Goal: Transaction & Acquisition: Purchase product/service

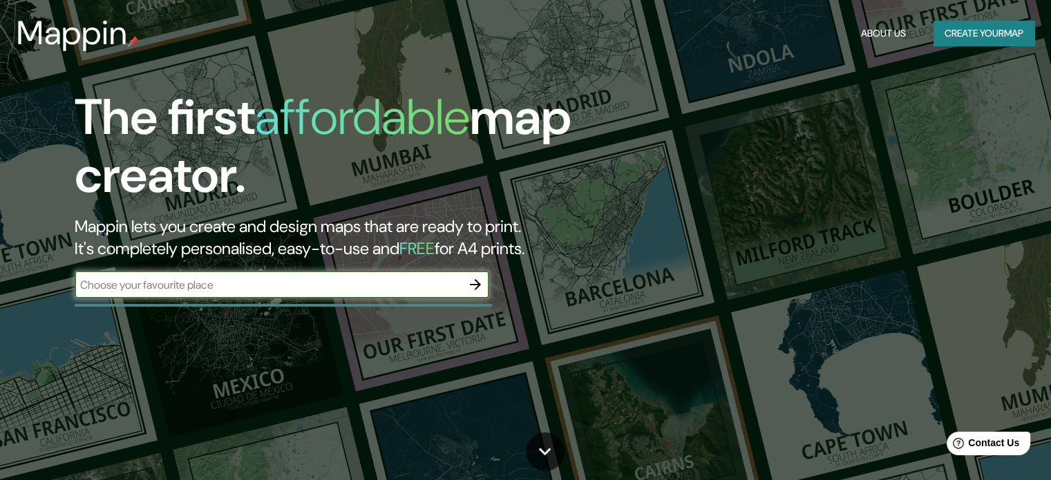
click at [269, 284] on input "text" at bounding box center [268, 285] width 387 height 16
click at [381, 280] on input "text" at bounding box center [268, 285] width 387 height 16
click at [358, 295] on div "​" at bounding box center [282, 285] width 414 height 28
type input "TORO TORO"
click at [483, 287] on icon "button" at bounding box center [475, 284] width 17 height 17
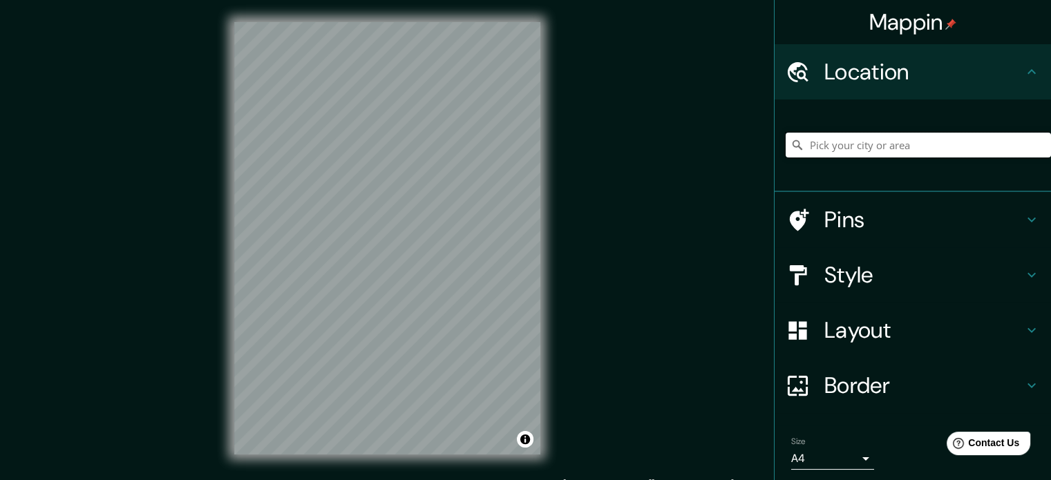
click at [867, 146] on input "Pick your city or area" at bounding box center [917, 145] width 265 height 25
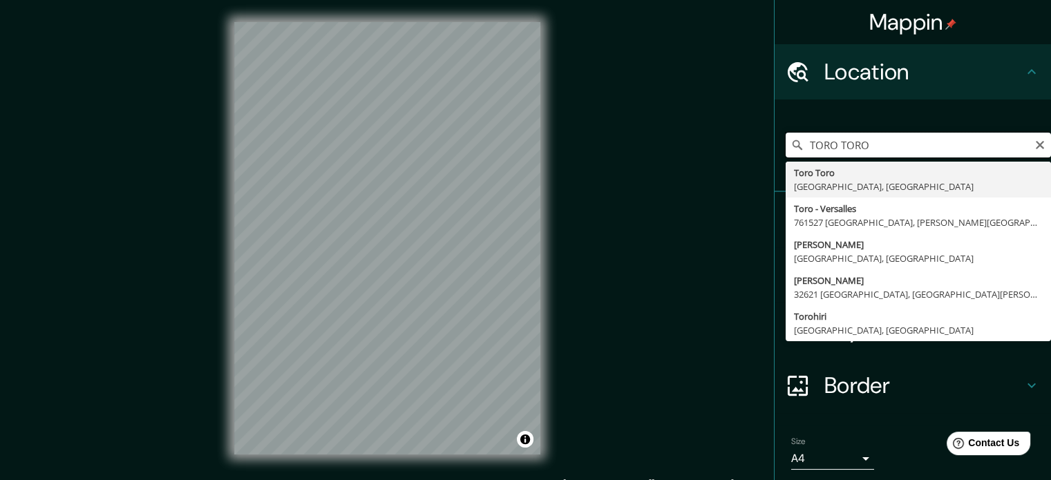
click at [827, 151] on input "TORO TORO" at bounding box center [917, 145] width 265 height 25
drag, startPoint x: 805, startPoint y: 151, endPoint x: 890, endPoint y: 149, distance: 85.0
click at [890, 149] on input "TORO TORO" at bounding box center [917, 145] width 265 height 25
type input "T"
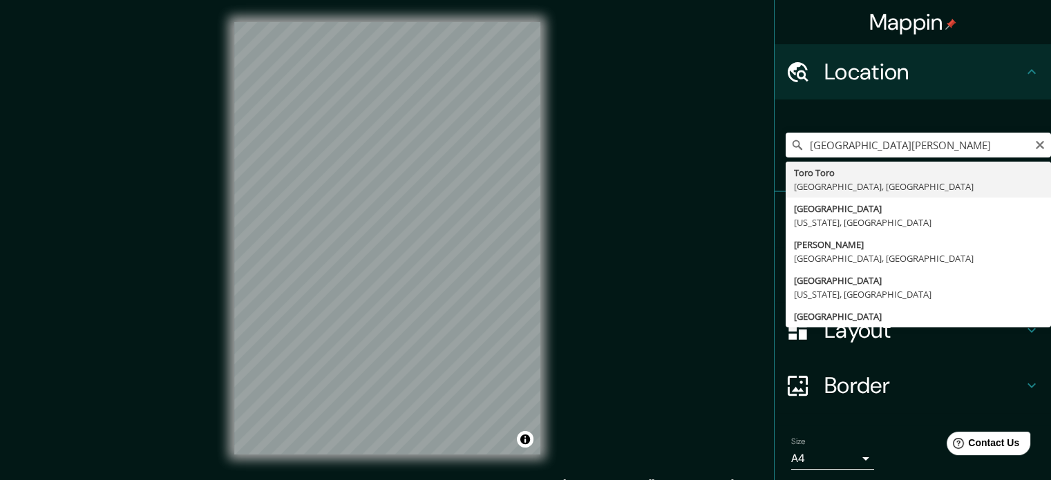
type input "Toro Toro, [GEOGRAPHIC_DATA], [GEOGRAPHIC_DATA]"
